Goal: Information Seeking & Learning: Learn about a topic

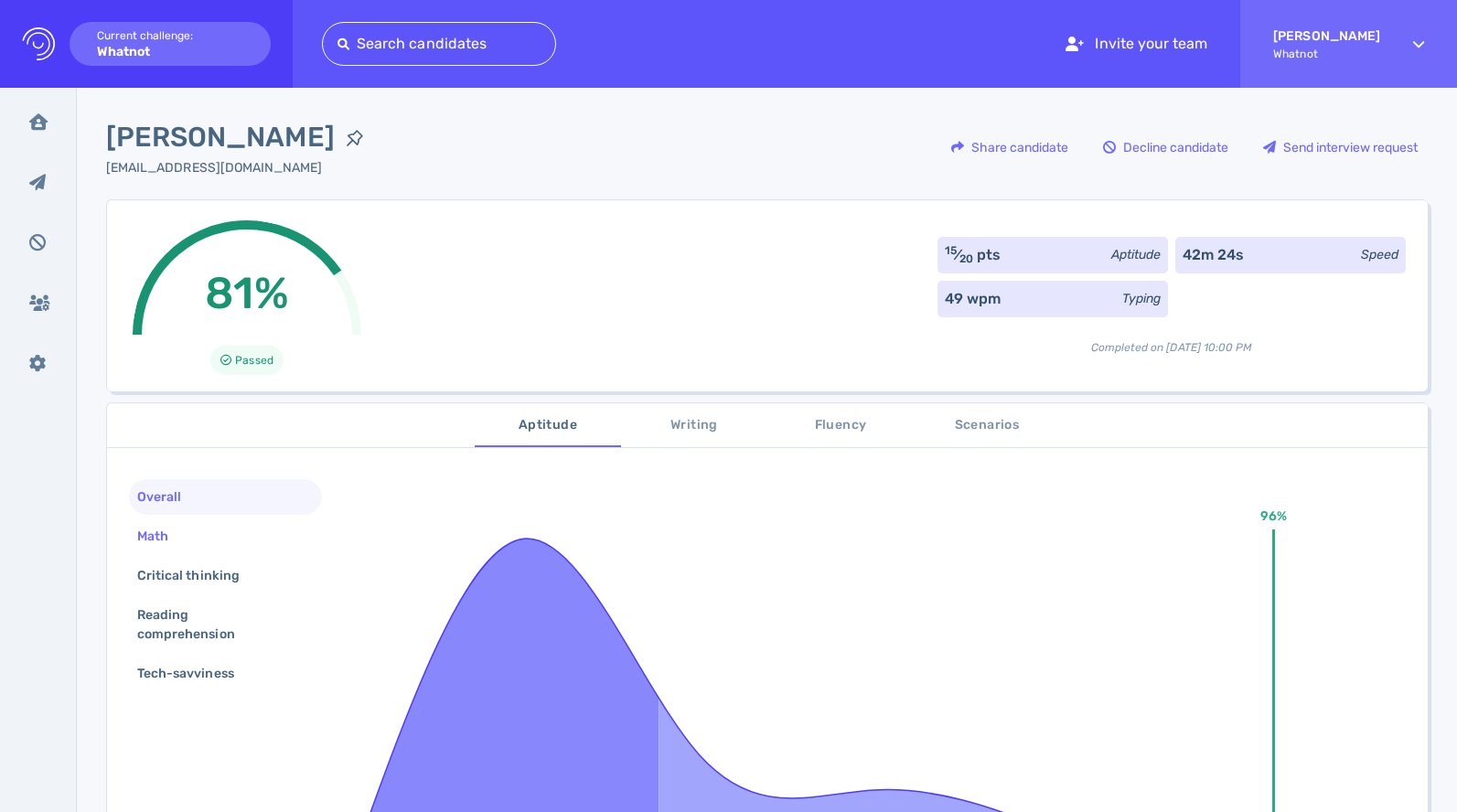
click at [253, 530] on div "Math" at bounding box center [225, 536] width 193 height 35
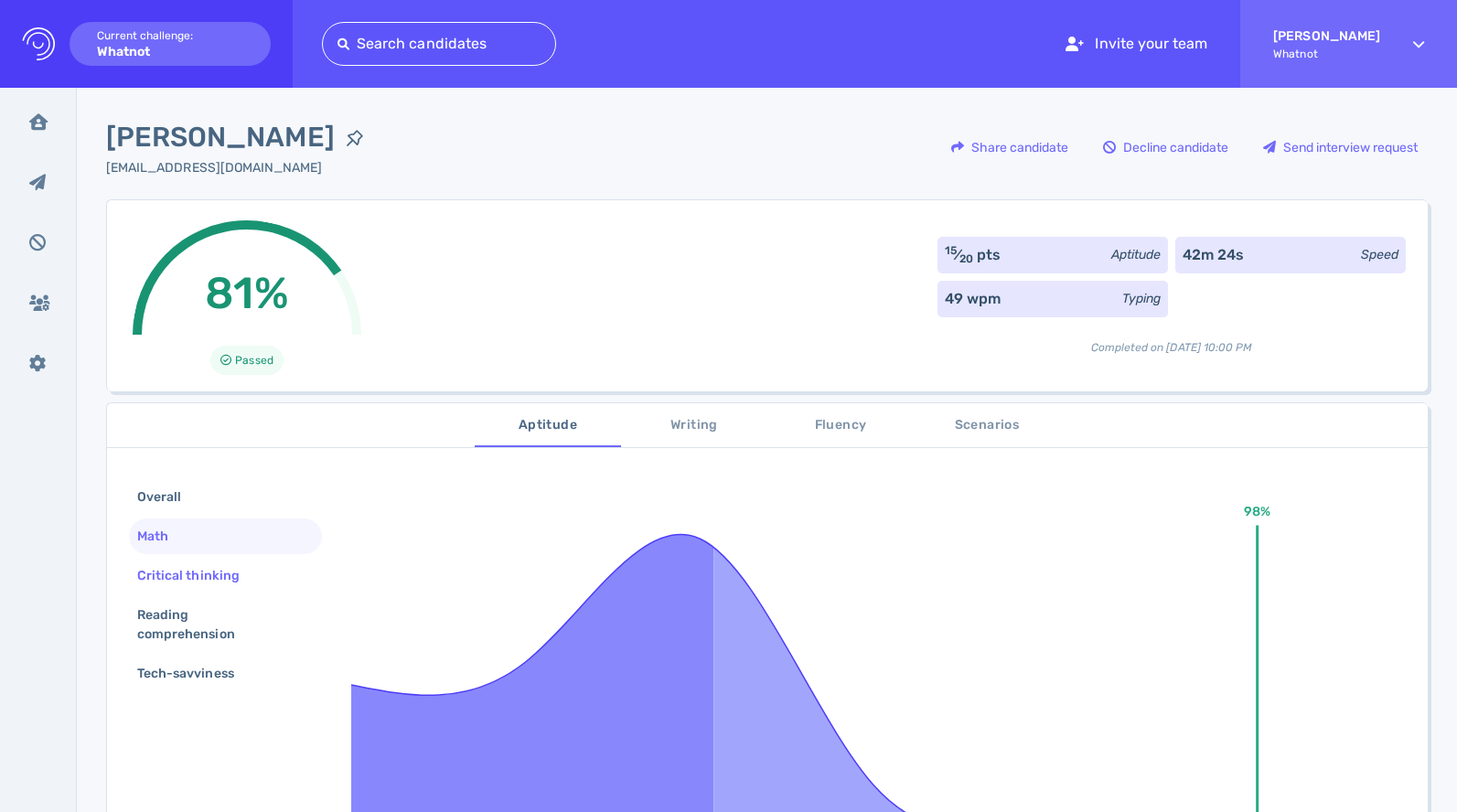
drag, startPoint x: 240, startPoint y: 567, endPoint x: 237, endPoint y: 577, distance: 10.4
click at [240, 567] on div "Critical thinking" at bounding box center [198, 576] width 128 height 27
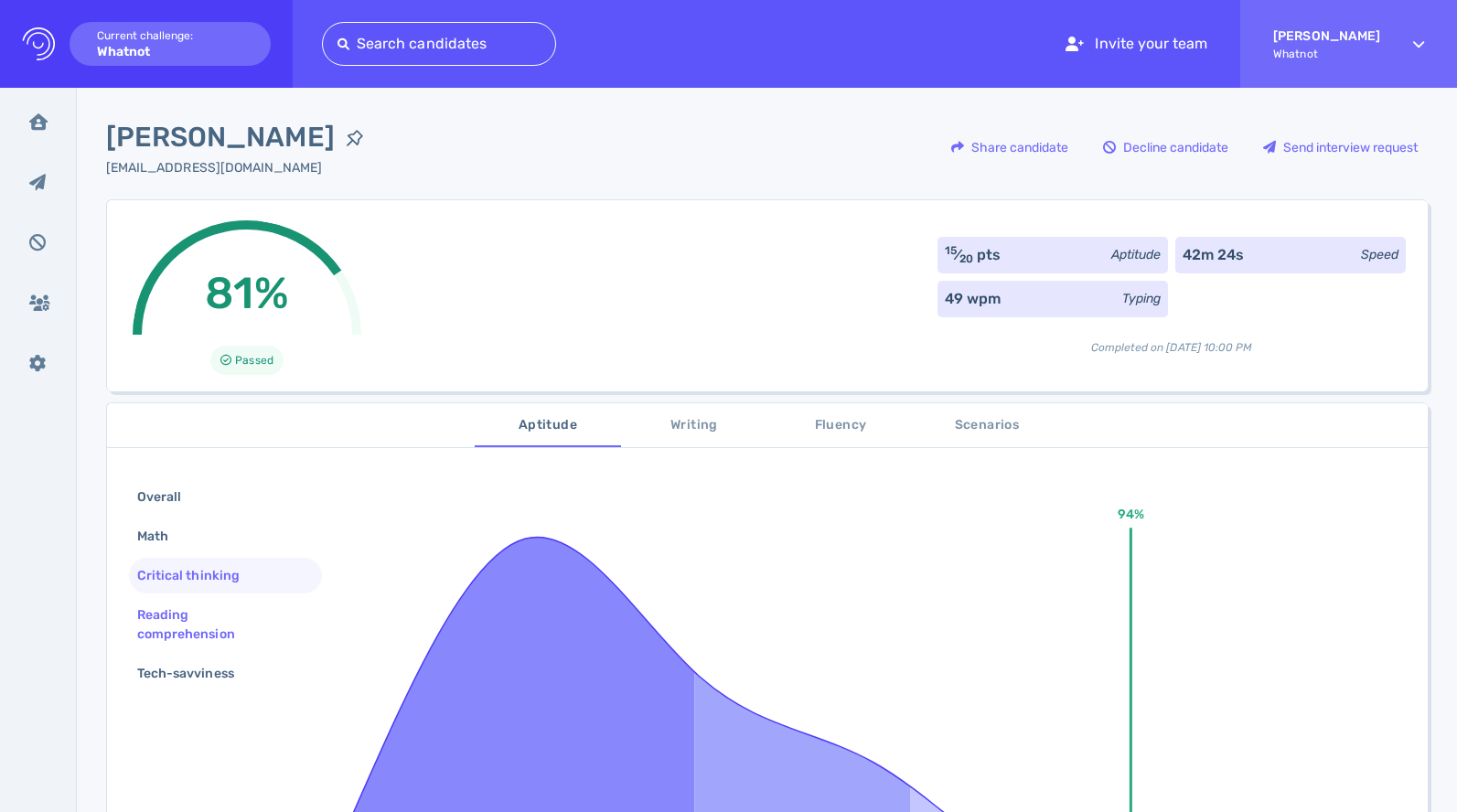
click at [224, 615] on div "Reading comprehension" at bounding box center [218, 624] width 169 height 45
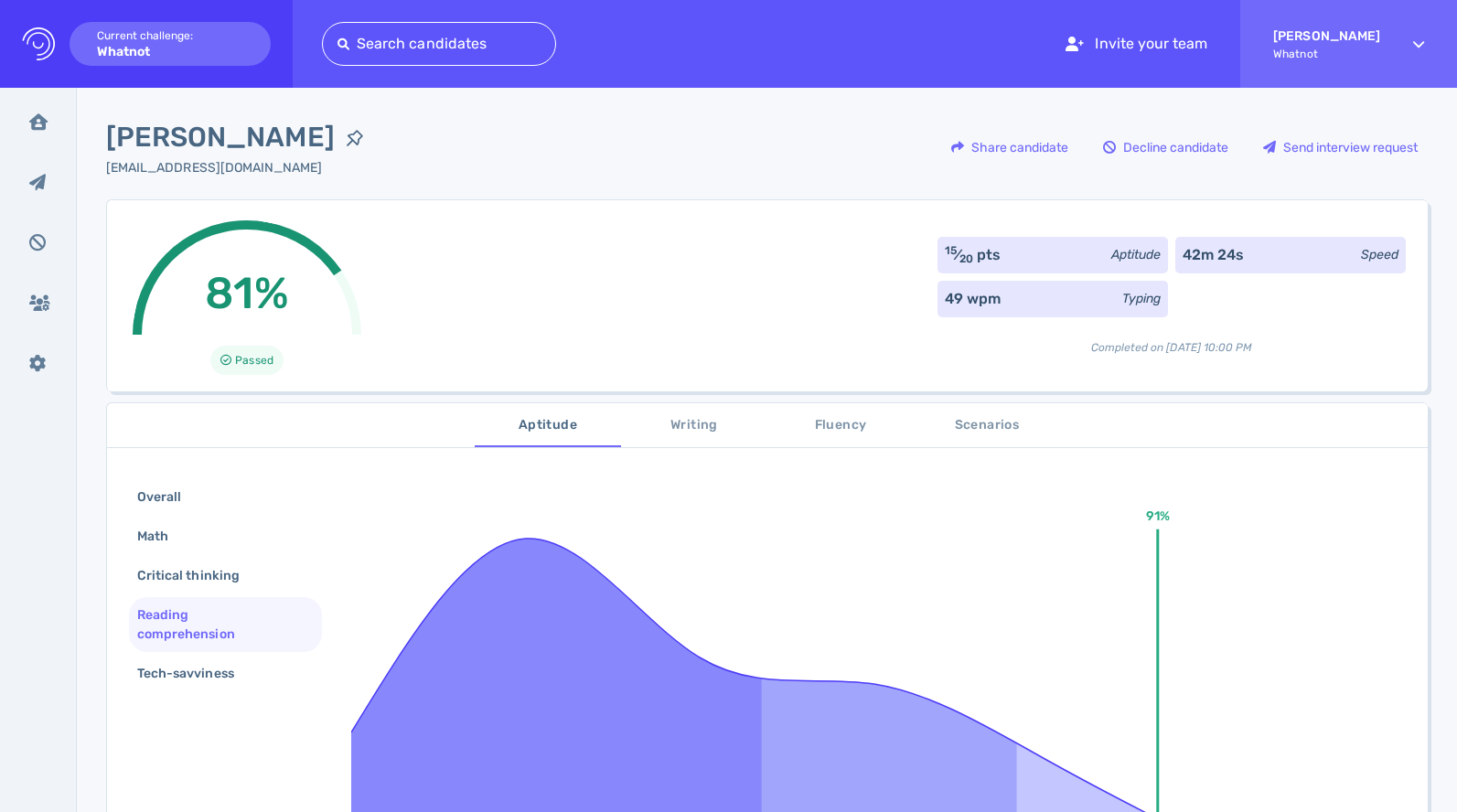
click at [223, 651] on div "Reading comprehension" at bounding box center [225, 624] width 193 height 55
click at [221, 668] on div "Tech-savviness" at bounding box center [195, 673] width 122 height 27
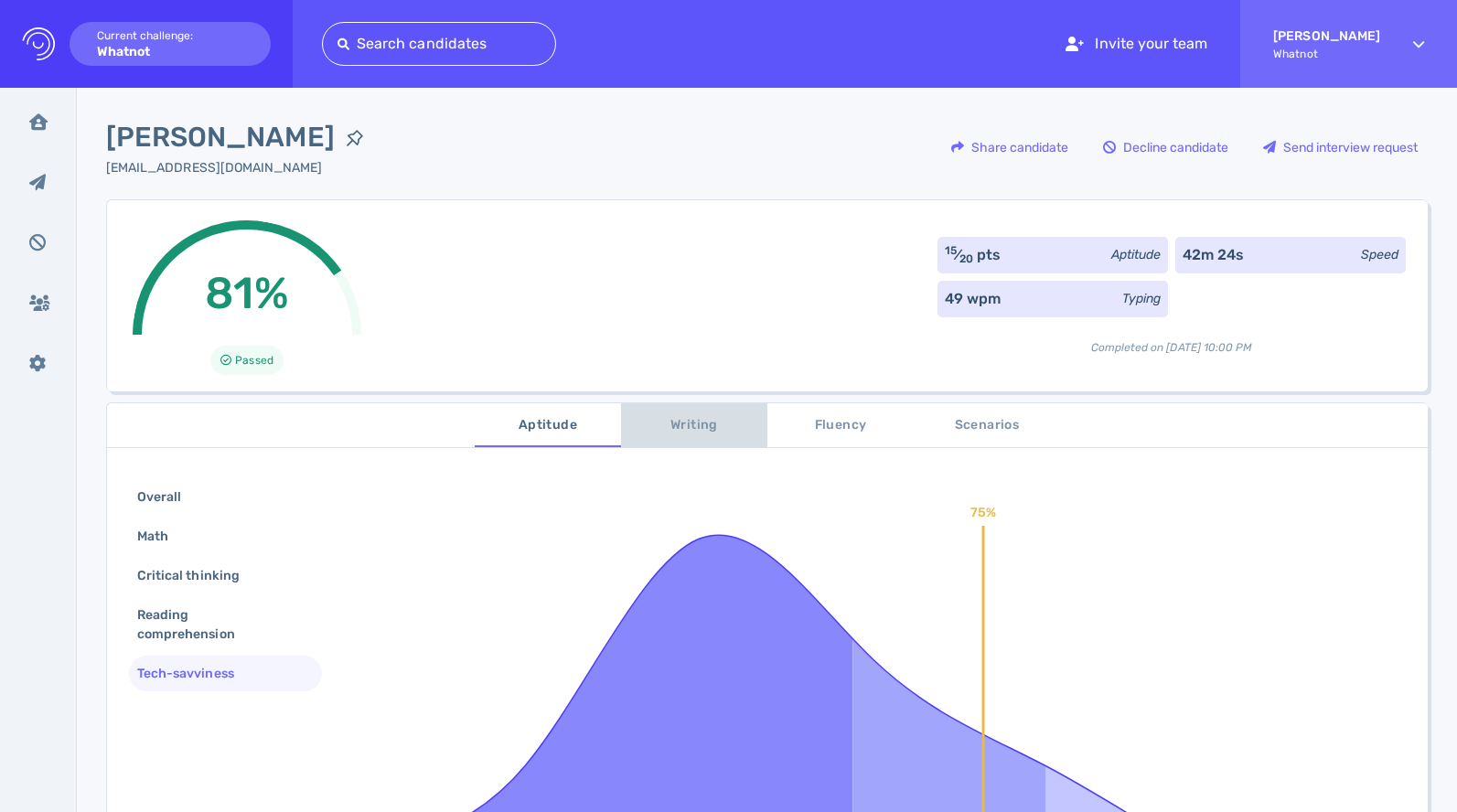
drag, startPoint x: 700, startPoint y: 418, endPoint x: 600, endPoint y: 443, distance: 103.1
click at [700, 418] on span "Writing" at bounding box center [694, 425] width 124 height 23
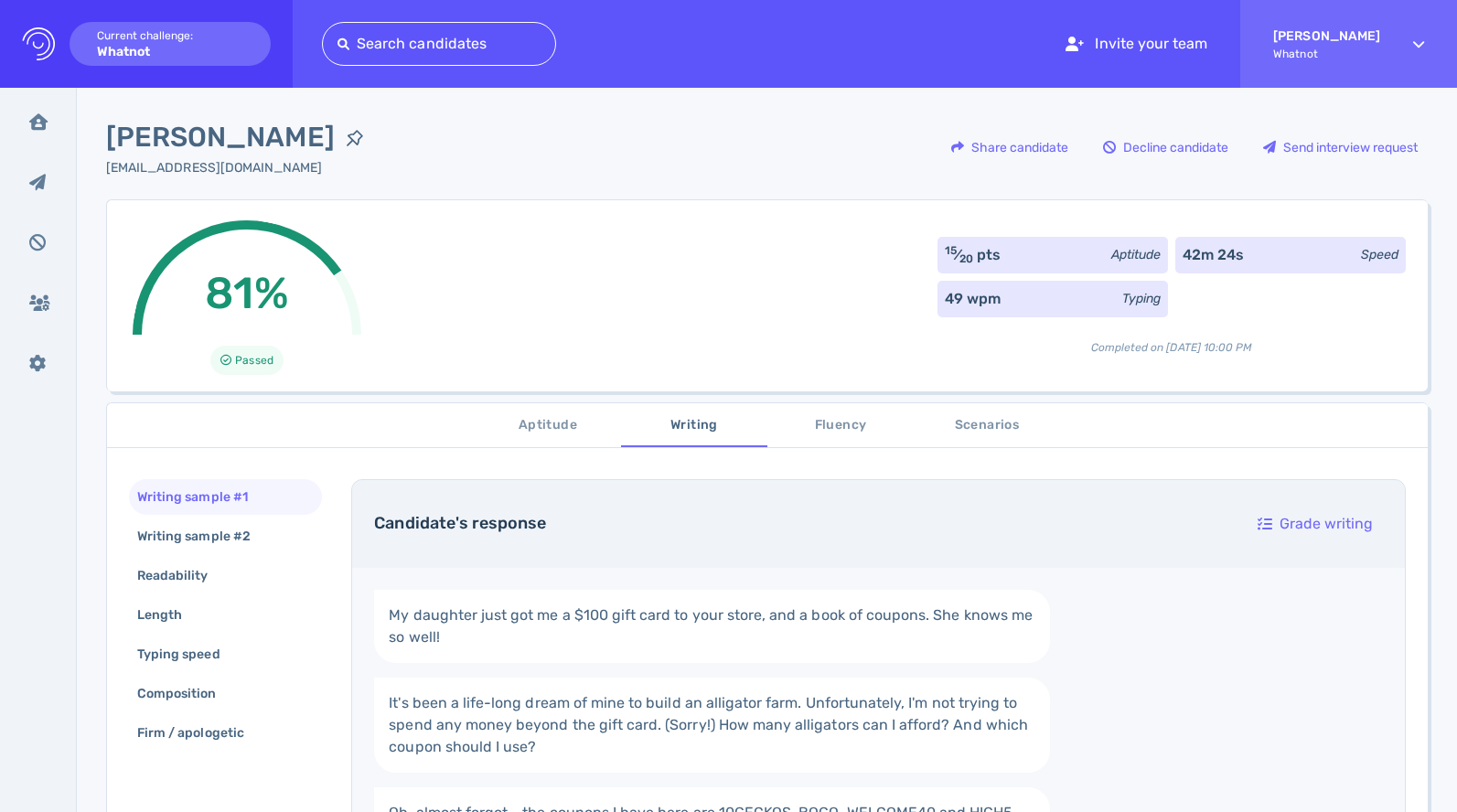
scroll to position [5, 0]
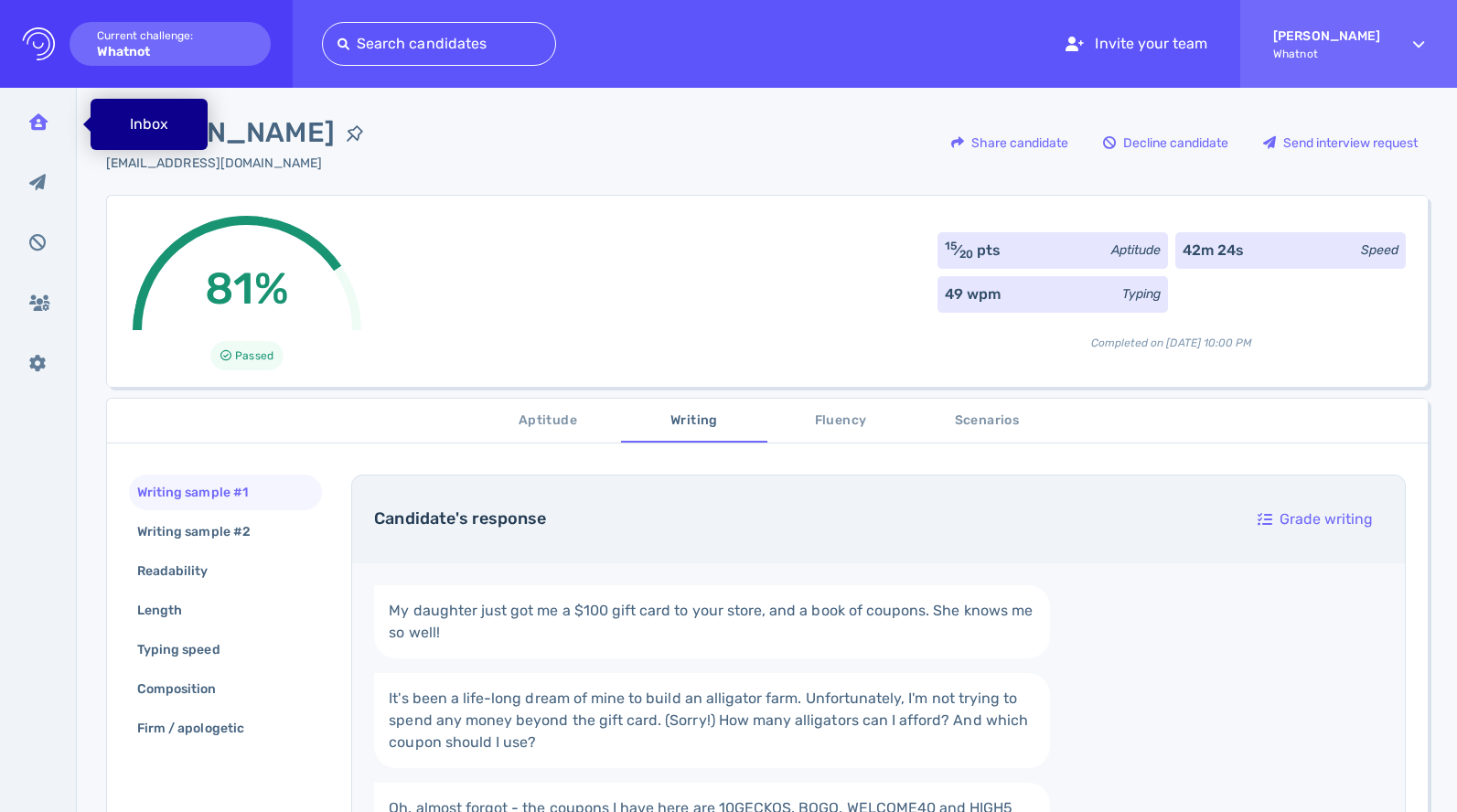
click at [38, 128] on icon at bounding box center [39, 121] width 19 height 17
